Goal: Task Accomplishment & Management: Use online tool/utility

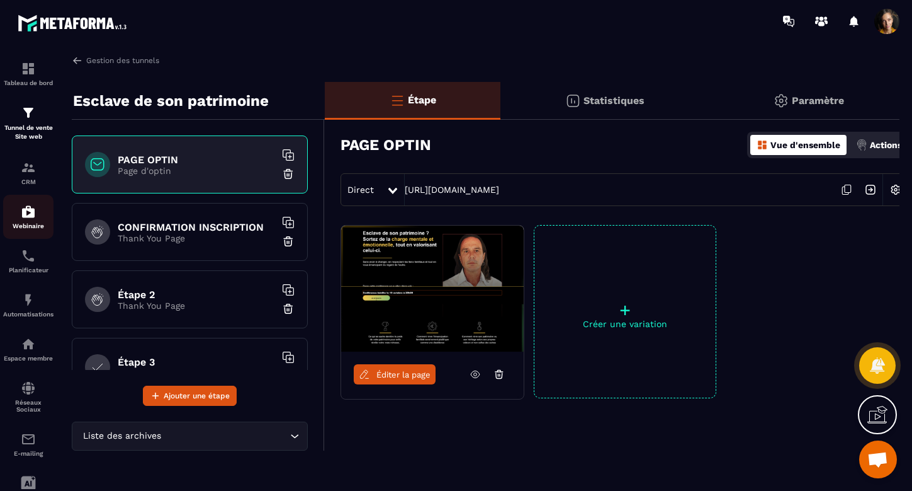
click at [29, 218] on img at bounding box center [28, 211] width 15 height 15
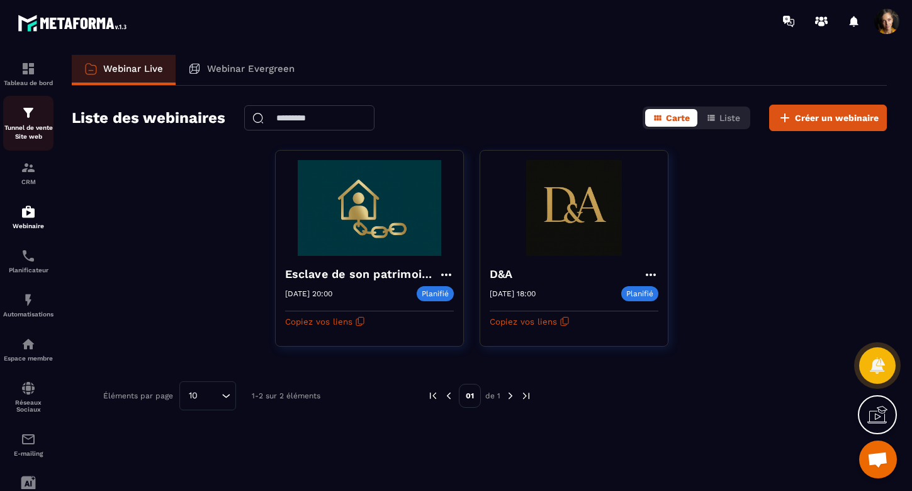
click at [22, 120] on div "Tunnel de vente Site web" at bounding box center [28, 123] width 50 height 36
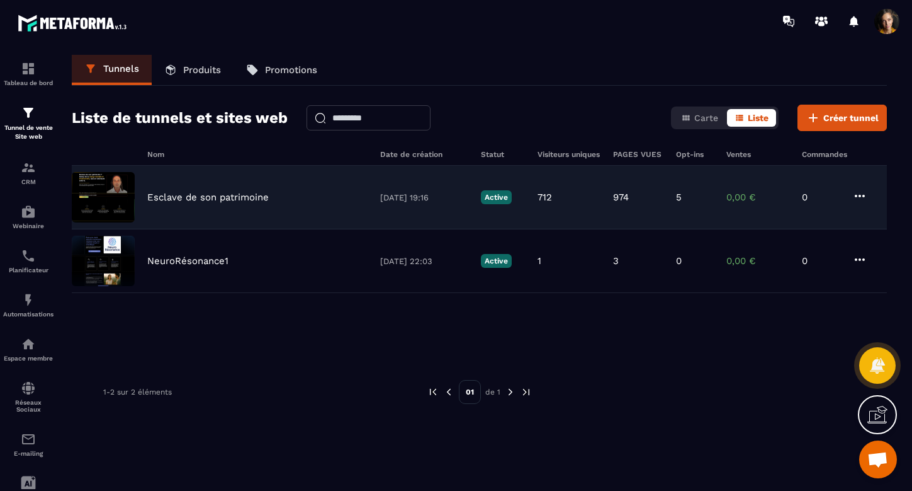
click at [247, 198] on p "Esclave de son patrimoine" at bounding box center [208, 196] width 122 height 11
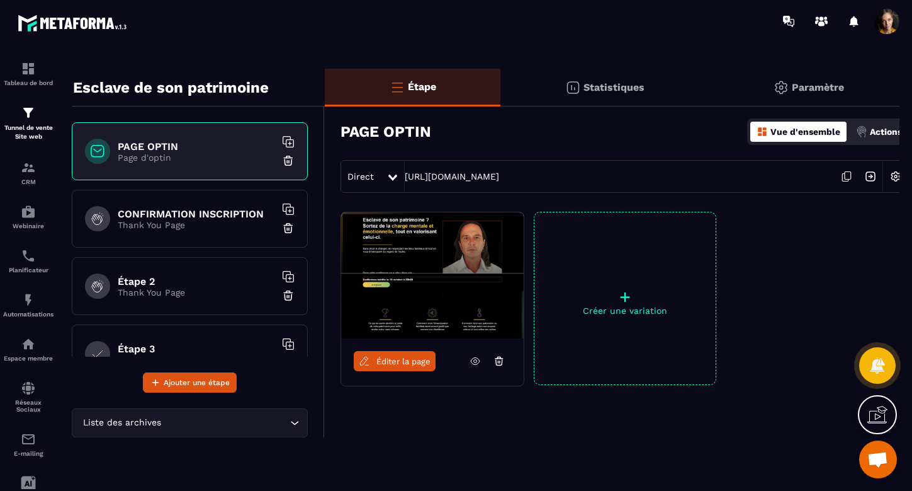
click at [208, 210] on h6 "CONFIRMATION INSCRIPTION" at bounding box center [196, 214] width 157 height 12
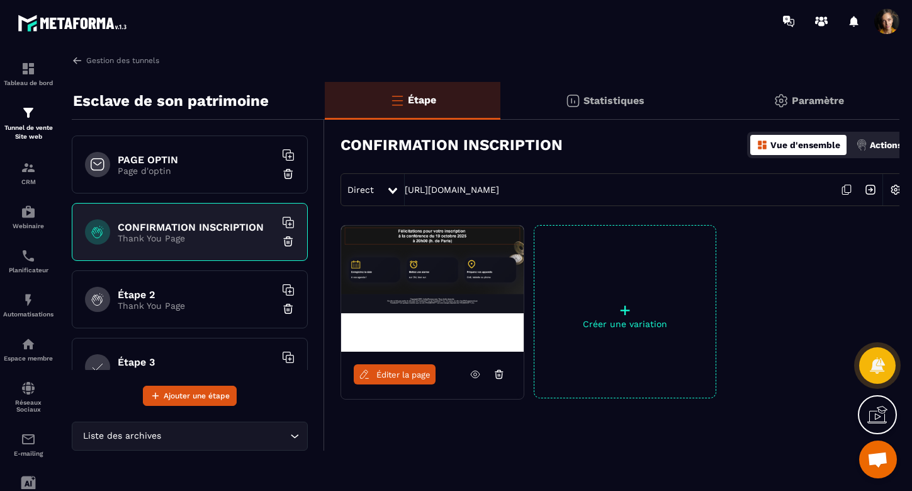
click at [140, 298] on h6 "Étape 2" at bounding box center [196, 294] width 157 height 12
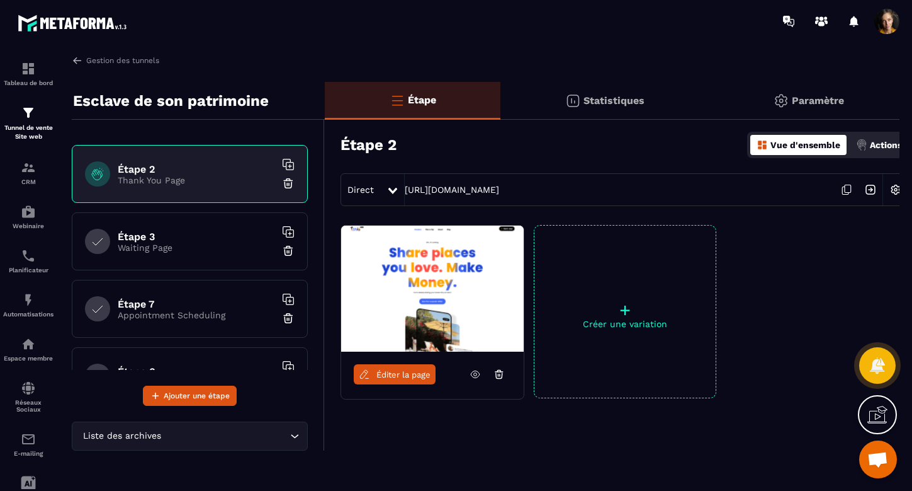
scroll to position [130, 0]
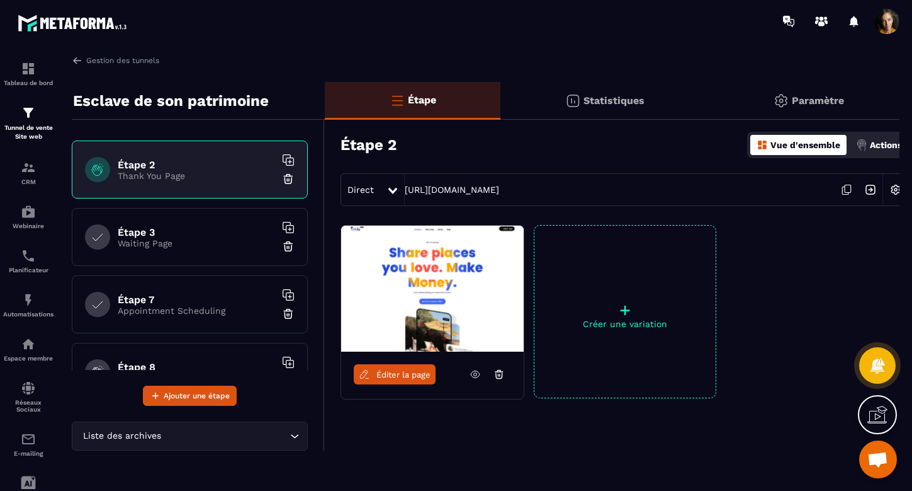
click at [152, 234] on h6 "Étape 3" at bounding box center [196, 232] width 157 height 12
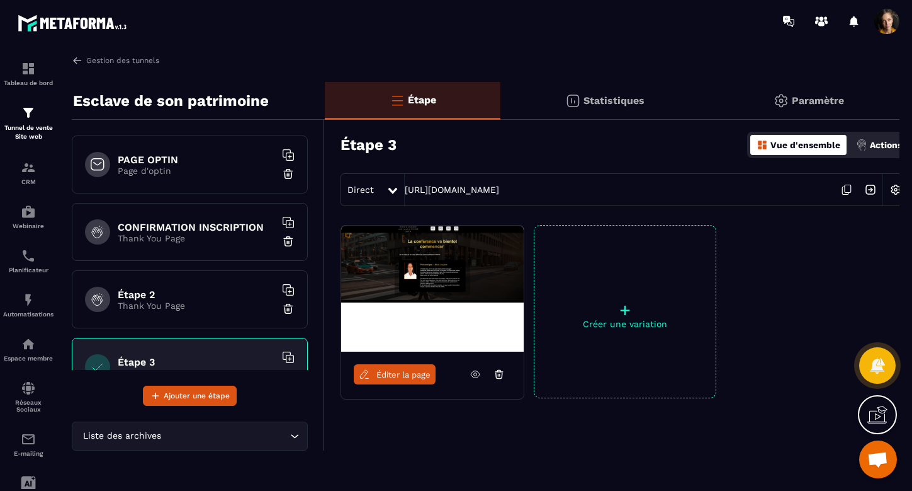
click at [147, 161] on h6 "PAGE OPTIN" at bounding box center [196, 160] width 157 height 12
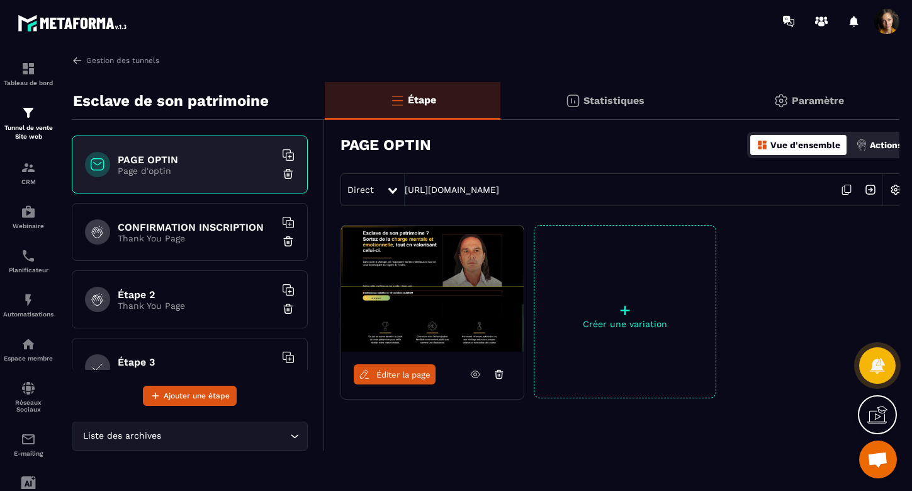
click at [824, 101] on p "Paramètre" at bounding box center [818, 100] width 52 height 12
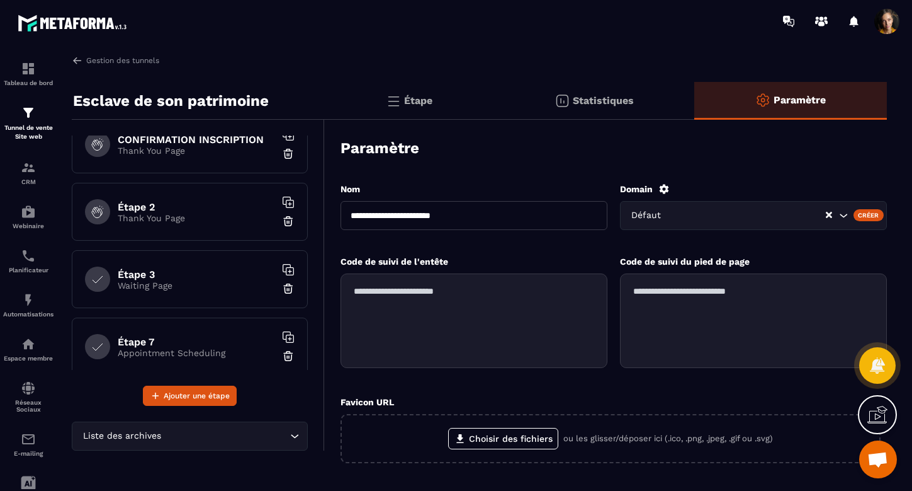
scroll to position [101, 0]
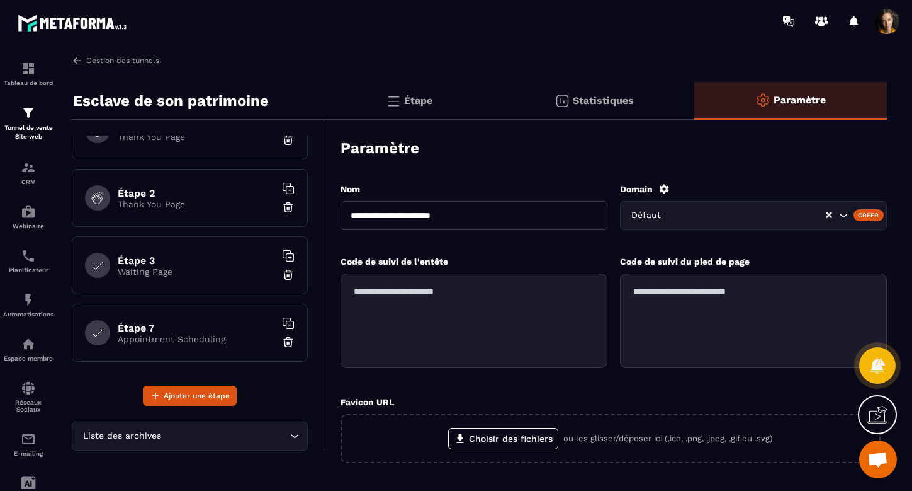
click at [186, 268] on p "Waiting Page" at bounding box center [196, 271] width 157 height 10
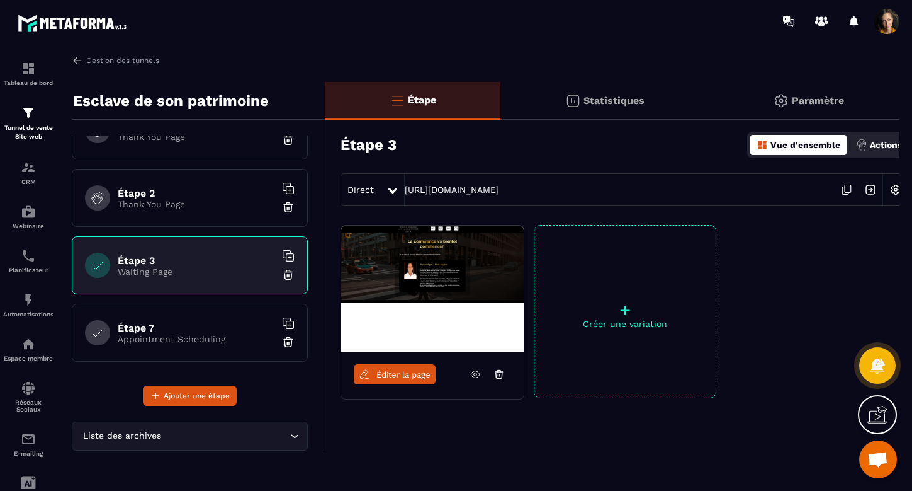
click at [166, 198] on h6 "Étape 2" at bounding box center [196, 193] width 157 height 12
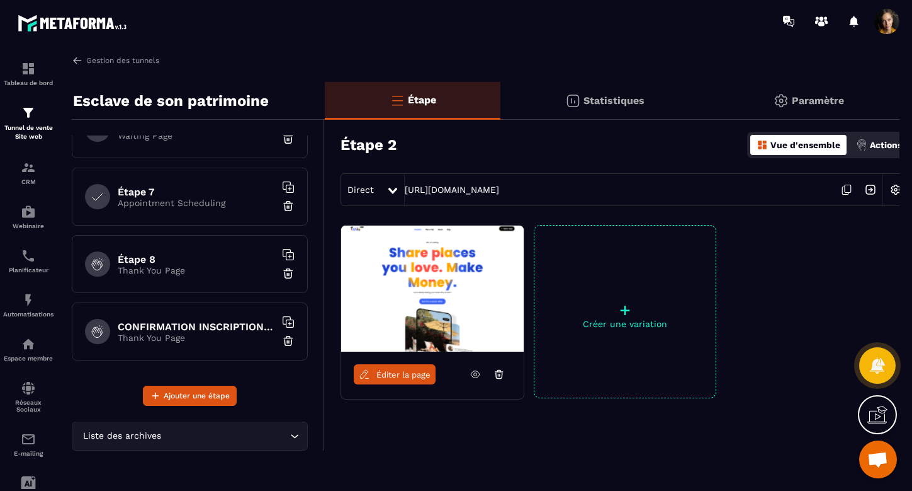
scroll to position [237, 0]
click at [23, 219] on img at bounding box center [28, 211] width 15 height 15
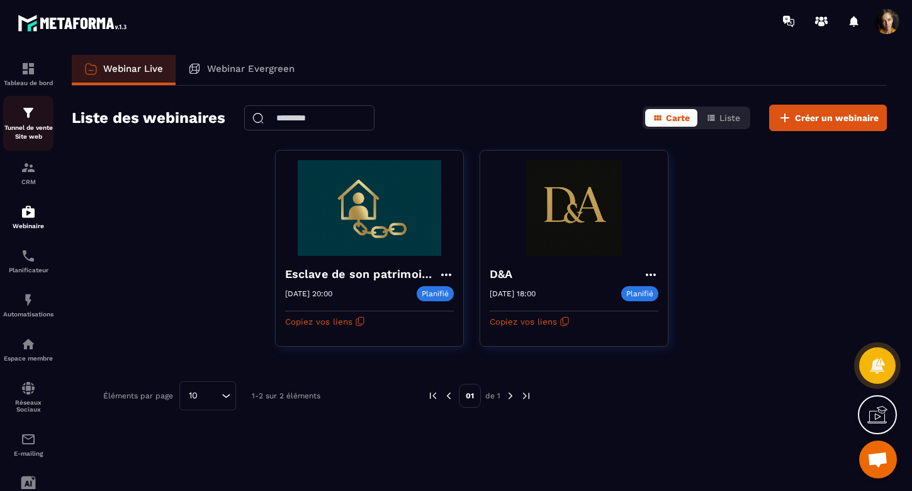
click at [23, 121] on div "Tunnel de vente Site web" at bounding box center [28, 123] width 50 height 36
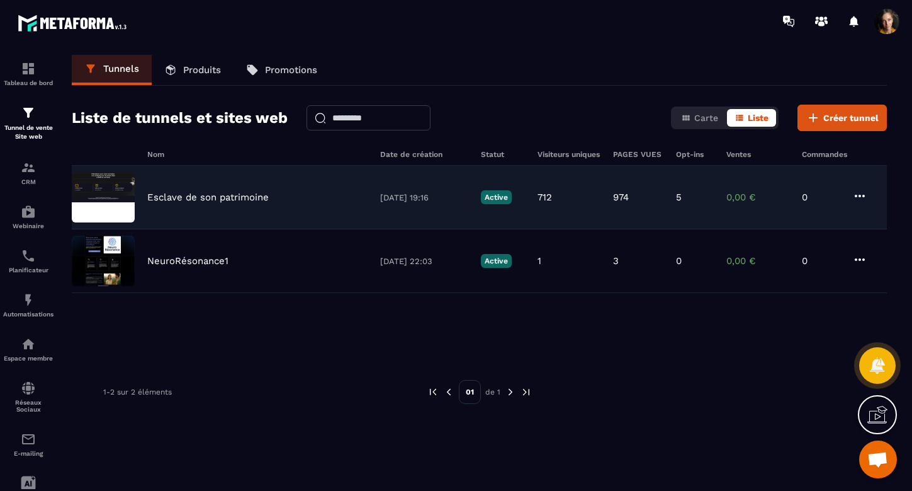
click at [224, 199] on p "Esclave de son patrimoine" at bounding box center [208, 196] width 122 height 11
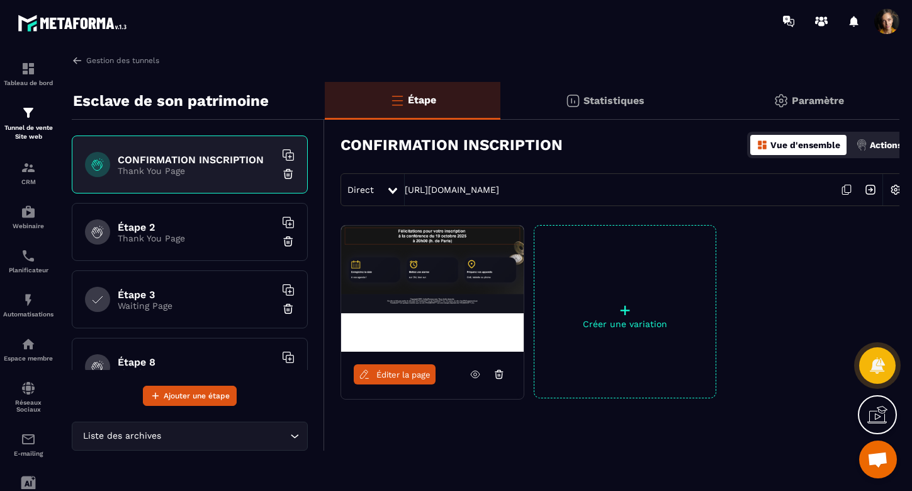
click at [138, 227] on h6 "Étape 2" at bounding box center [196, 227] width 157 height 12
